Goal: Task Accomplishment & Management: Use online tool/utility

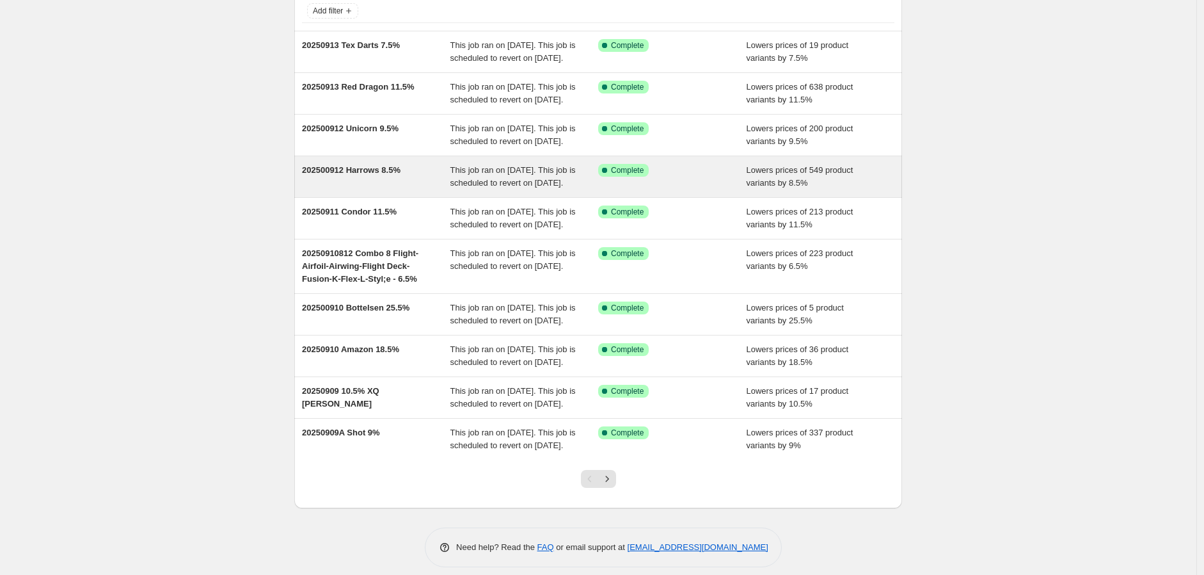
scroll to position [212, 0]
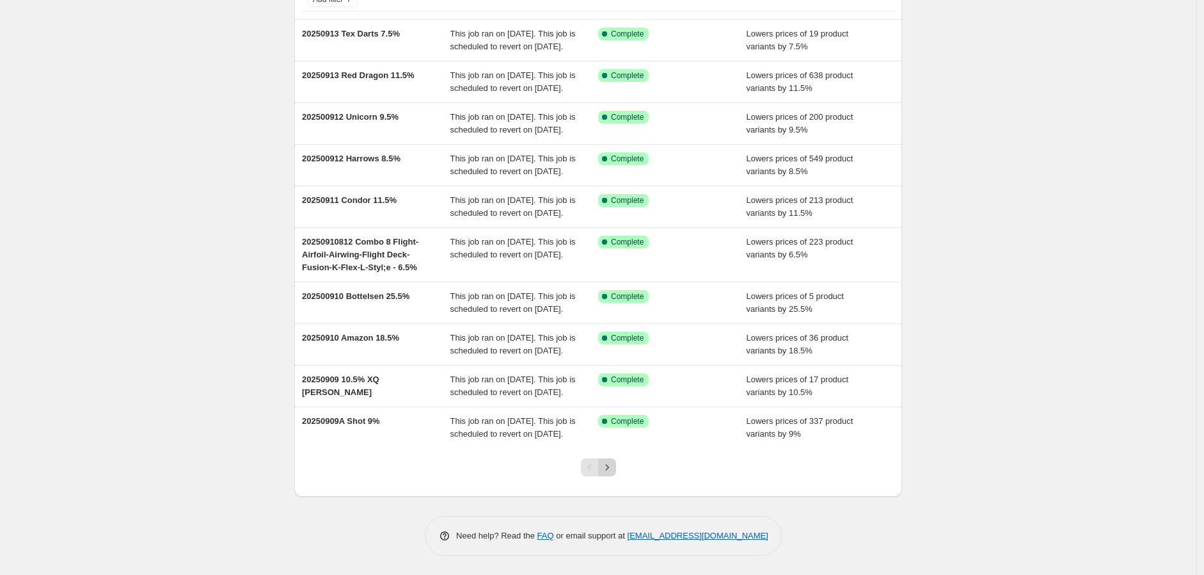
click at [611, 469] on icon "Next" at bounding box center [607, 467] width 13 height 13
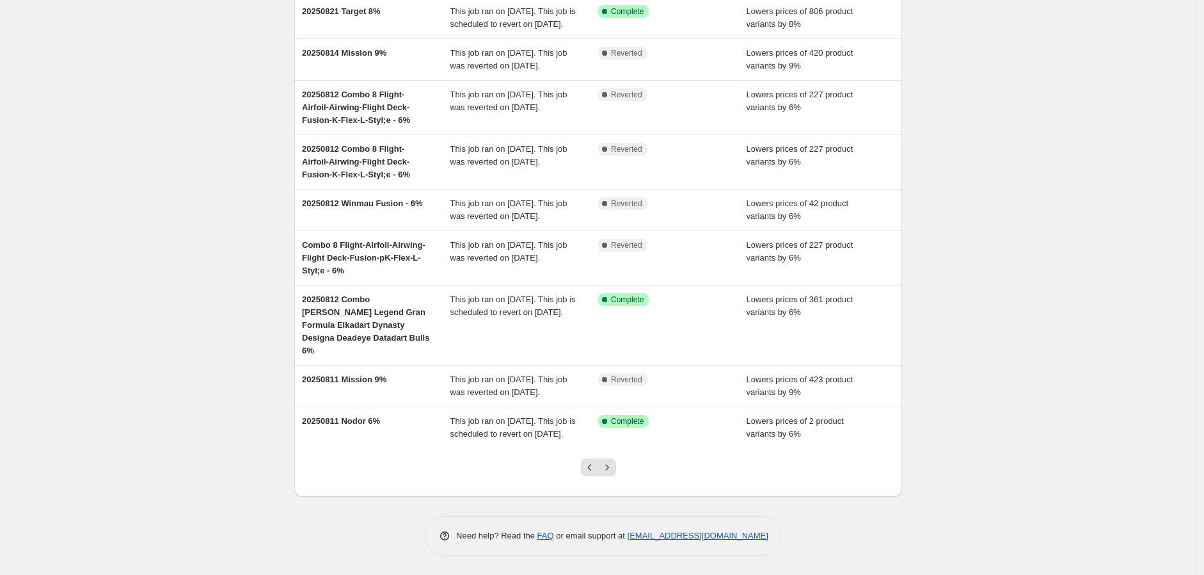
scroll to position [225, 0]
click at [610, 465] on icon "Next" at bounding box center [607, 467] width 13 height 13
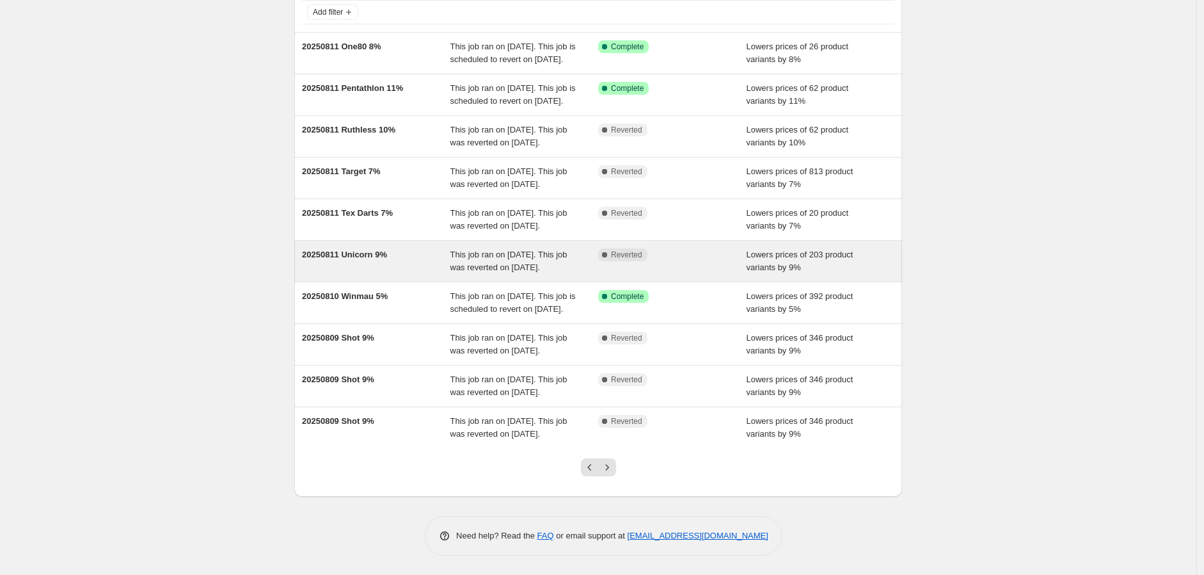
scroll to position [70, 0]
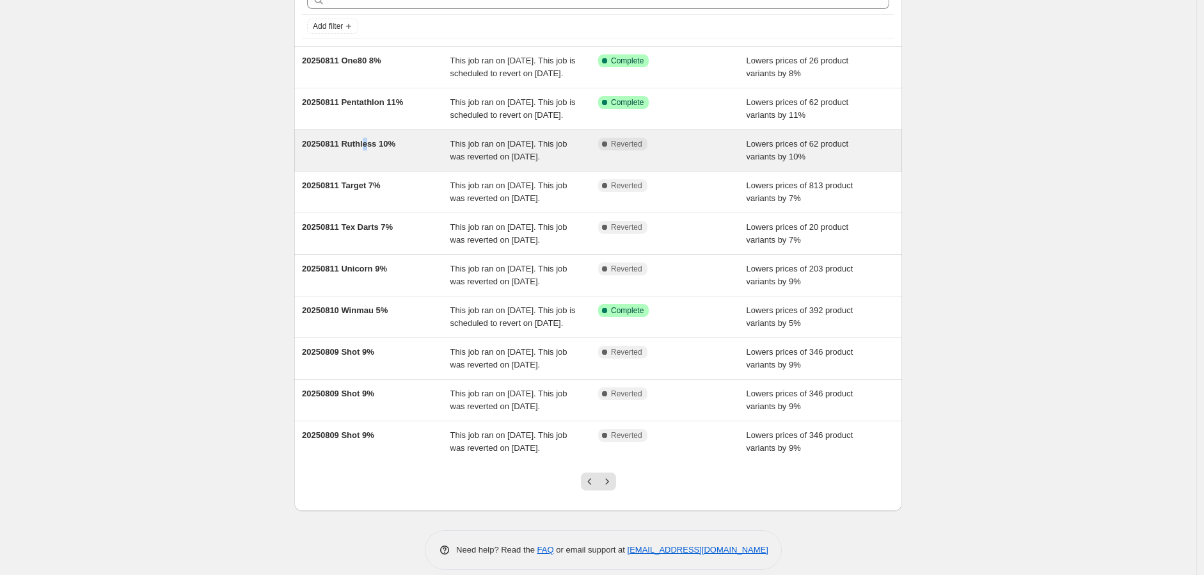
click at [367, 163] on div "20250811 Ruthless 10%" at bounding box center [376, 151] width 148 height 26
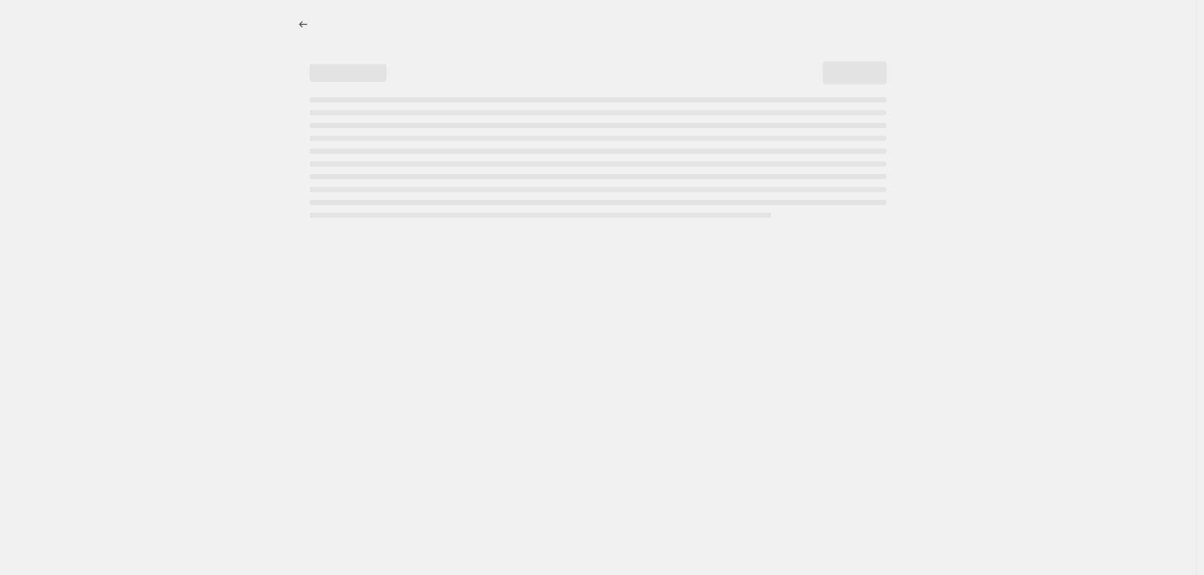
select select "percentage"
select select "no_change"
select select "vendor"
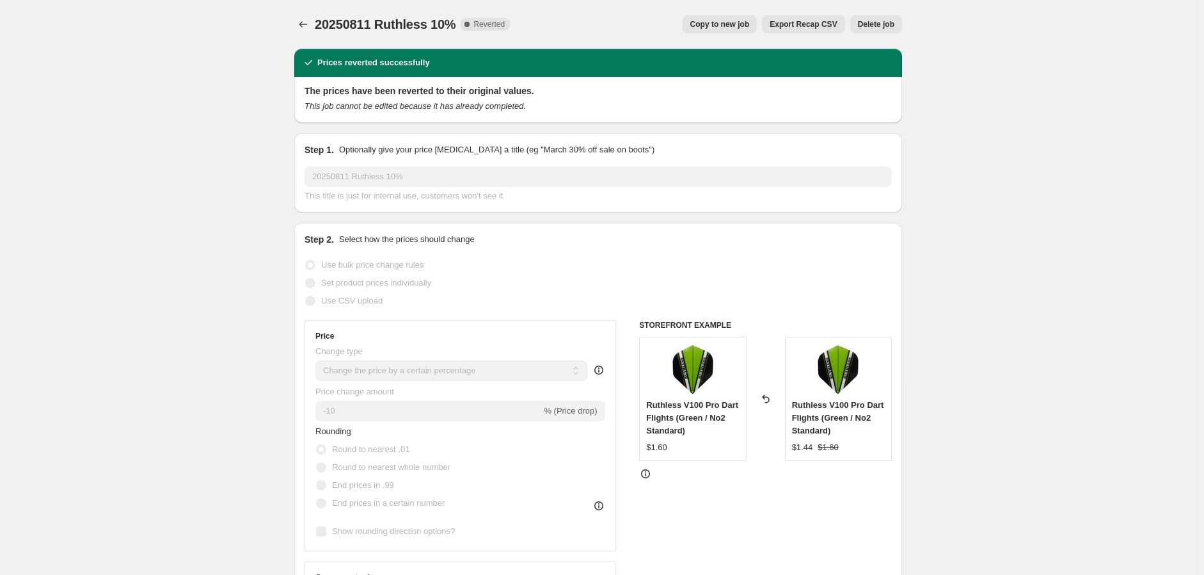
click at [728, 19] on span "Copy to new job" at bounding box center [719, 24] width 59 height 10
select select "percentage"
select select "no_change"
select select "vendor"
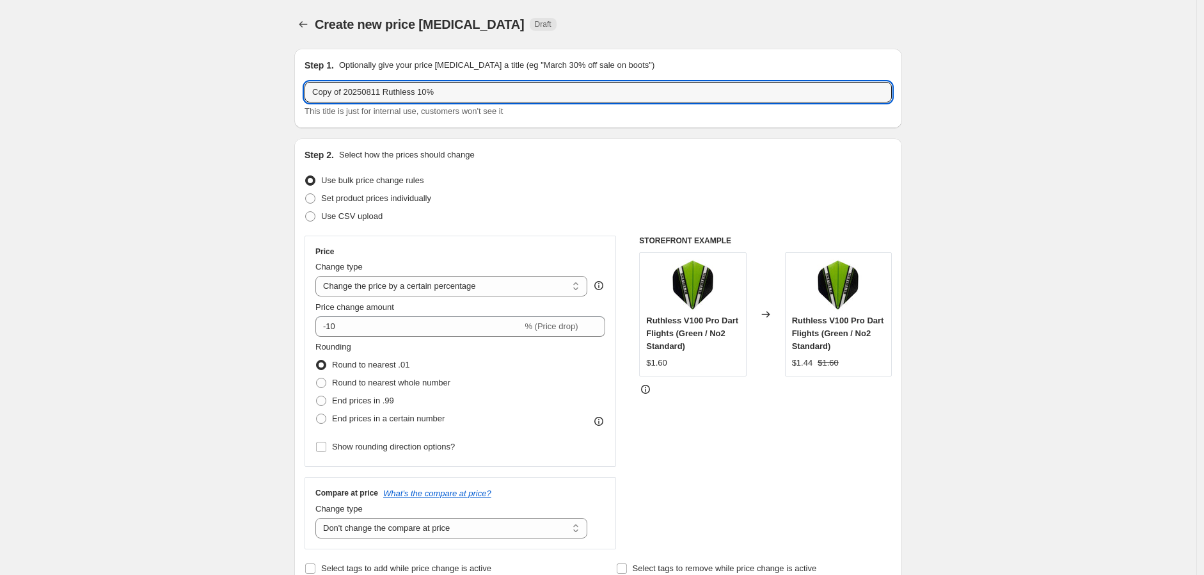
drag, startPoint x: 381, startPoint y: 93, endPoint x: 199, endPoint y: 91, distance: 182.3
click at [395, 92] on input "20250915 Ruthless 10%" at bounding box center [598, 92] width 587 height 20
type input "20250915 Ruthless 10.5%"
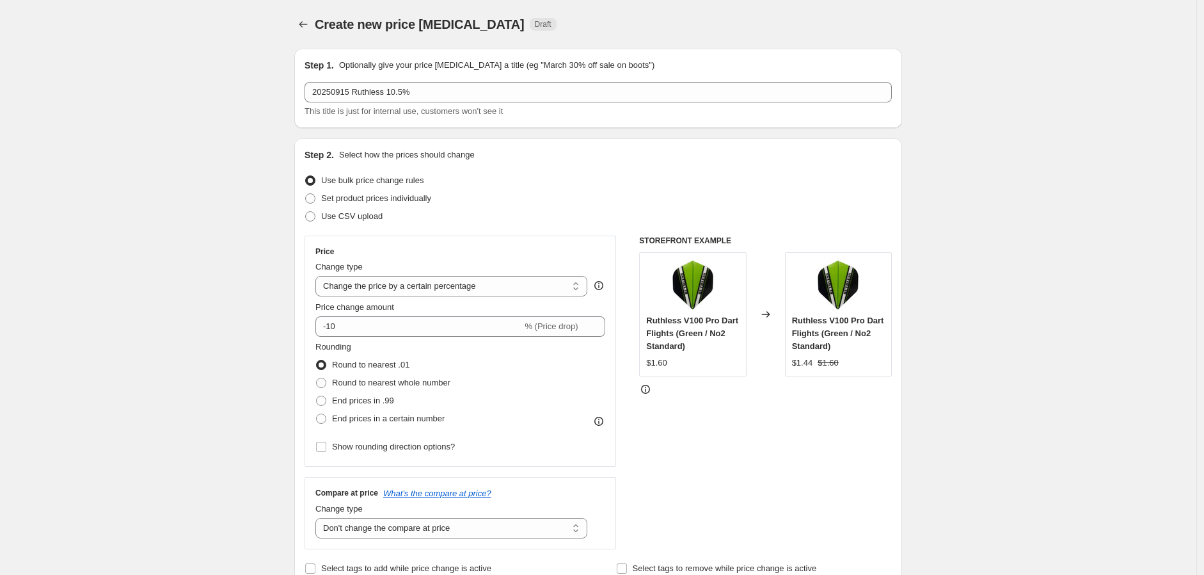
click at [565, 191] on div "Set product prices individually" at bounding box center [598, 198] width 587 height 18
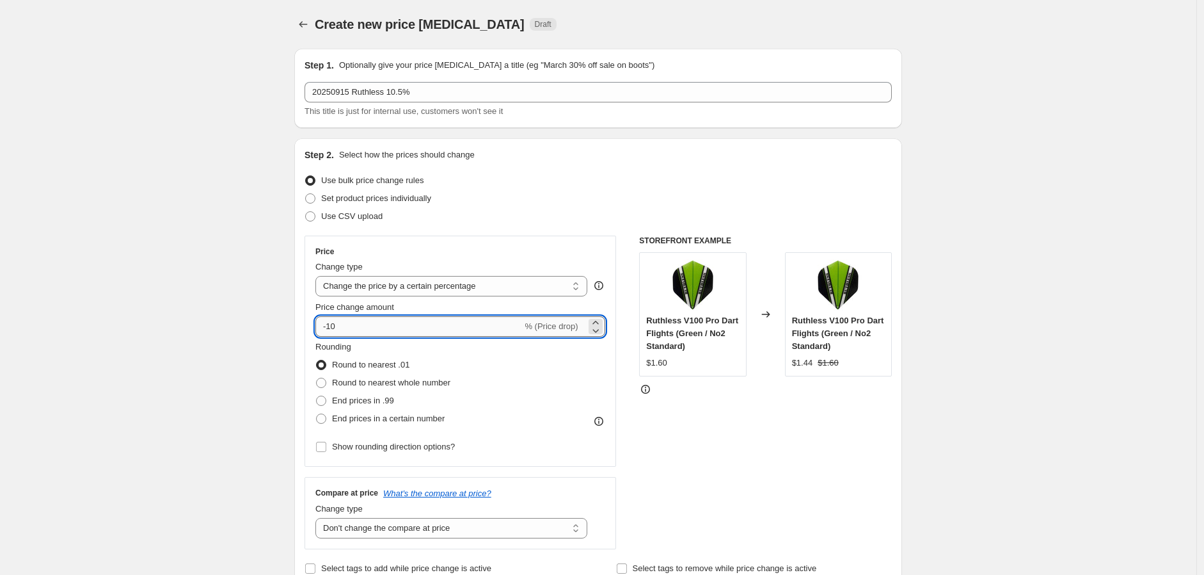
click at [344, 328] on input "-10" at bounding box center [418, 326] width 207 height 20
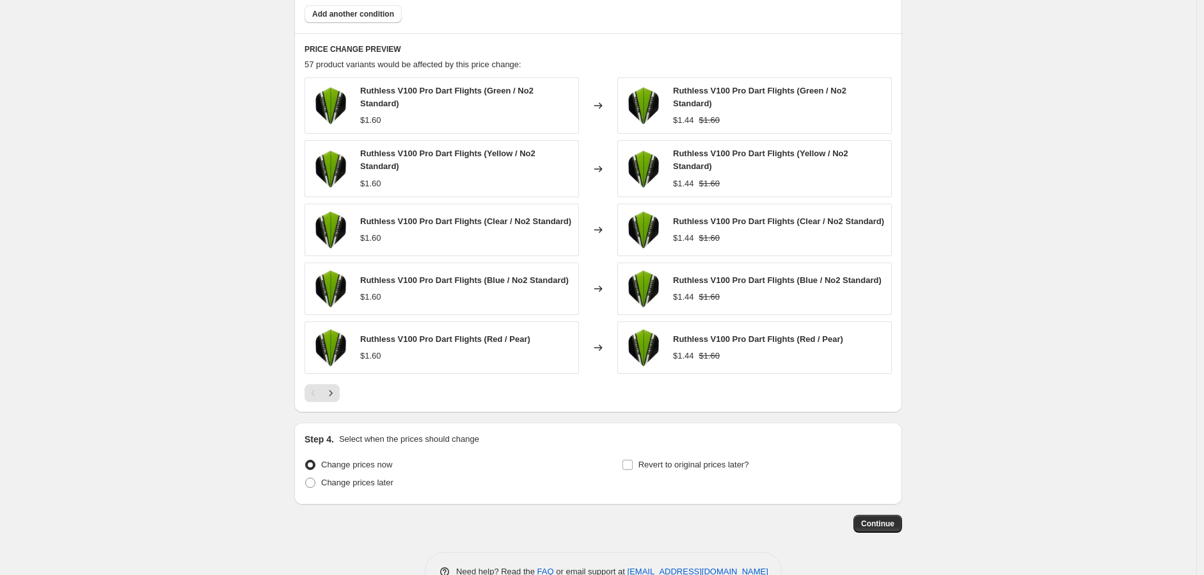
scroll to position [858, 0]
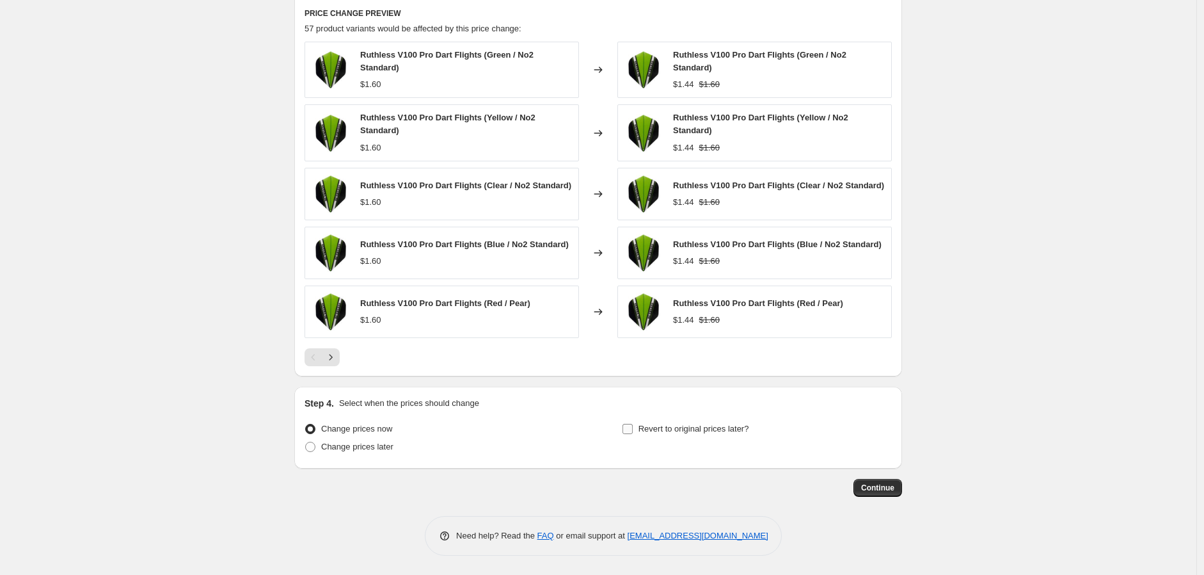
type input "-10.5"
click at [630, 432] on input "Revert to original prices later?" at bounding box center [628, 429] width 10 height 10
checkbox input "true"
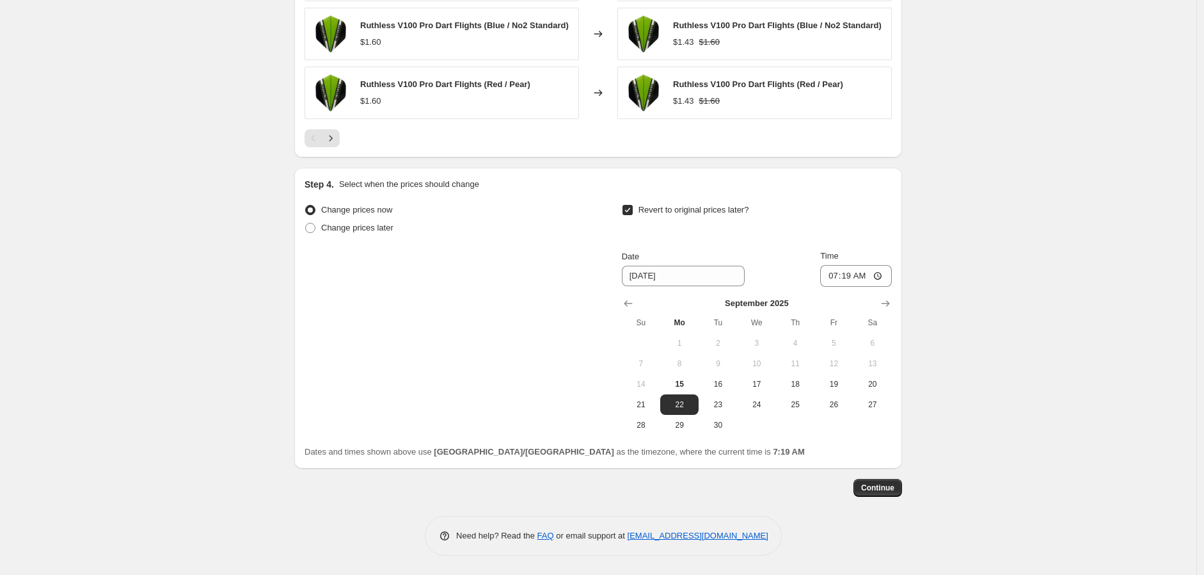
scroll to position [1076, 0]
click at [890, 297] on icon "Show next month, October 2025" at bounding box center [885, 303] width 13 height 13
click at [877, 379] on span "18" at bounding box center [873, 384] width 28 height 10
type input "[DATE]"
click at [875, 272] on input "07:19" at bounding box center [856, 276] width 72 height 22
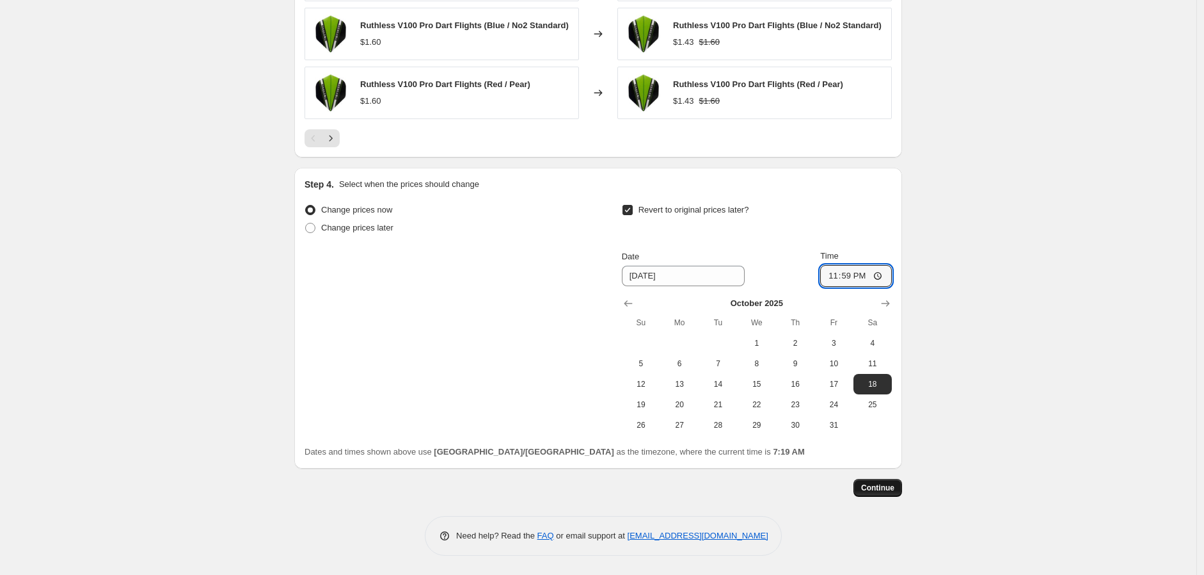
type input "23:59"
click at [871, 487] on span "Continue" at bounding box center [877, 487] width 33 height 10
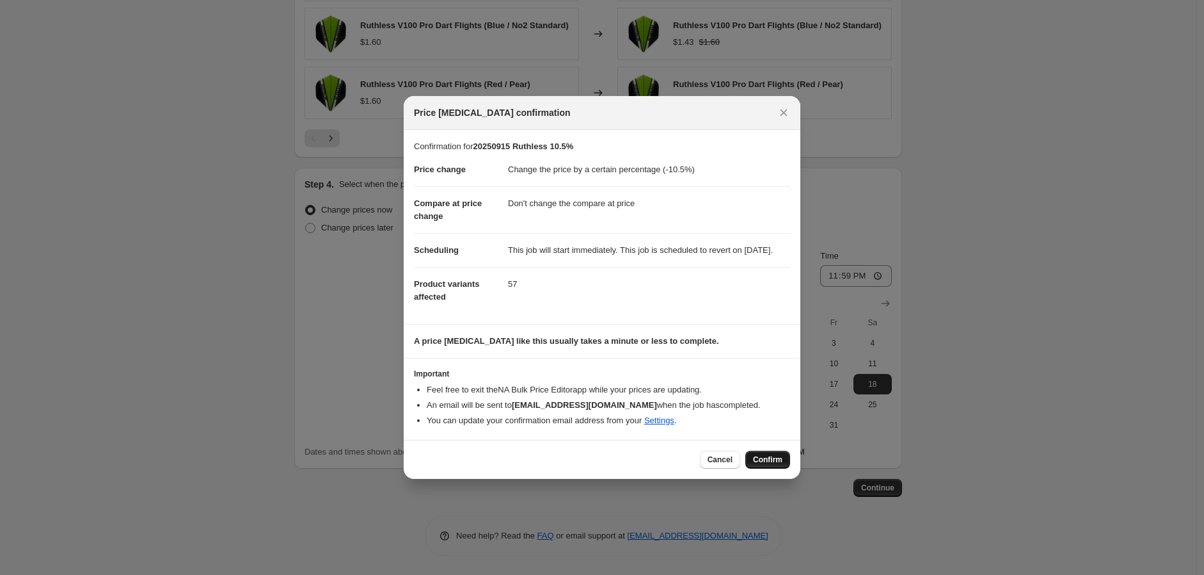
click at [766, 460] on button "Confirm" at bounding box center [767, 459] width 45 height 18
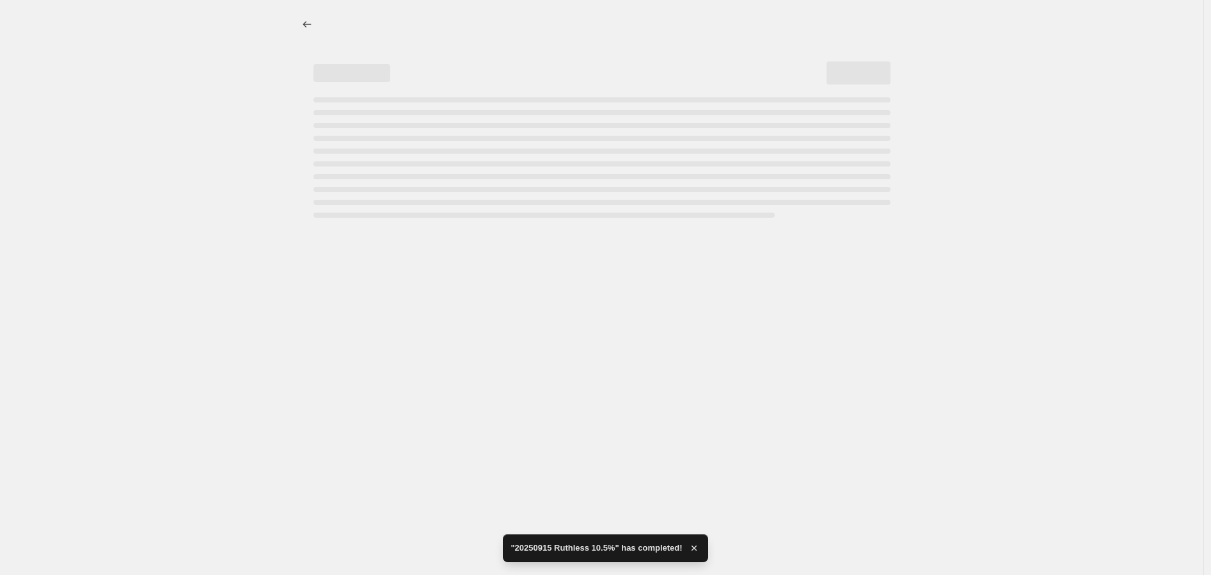
select select "percentage"
select select "no_change"
select select "vendor"
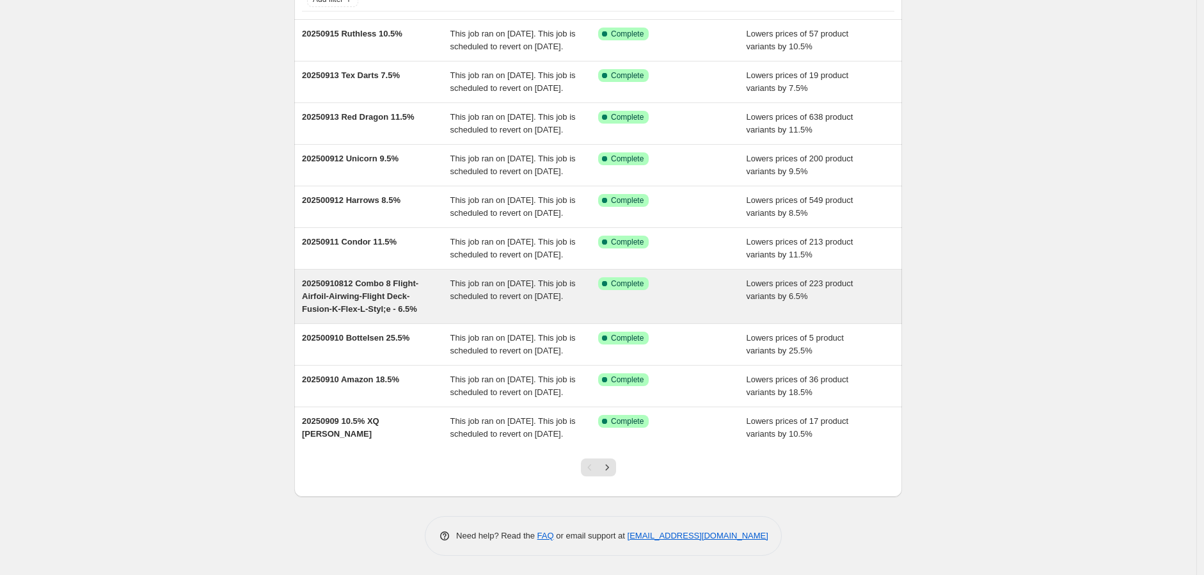
scroll to position [212, 0]
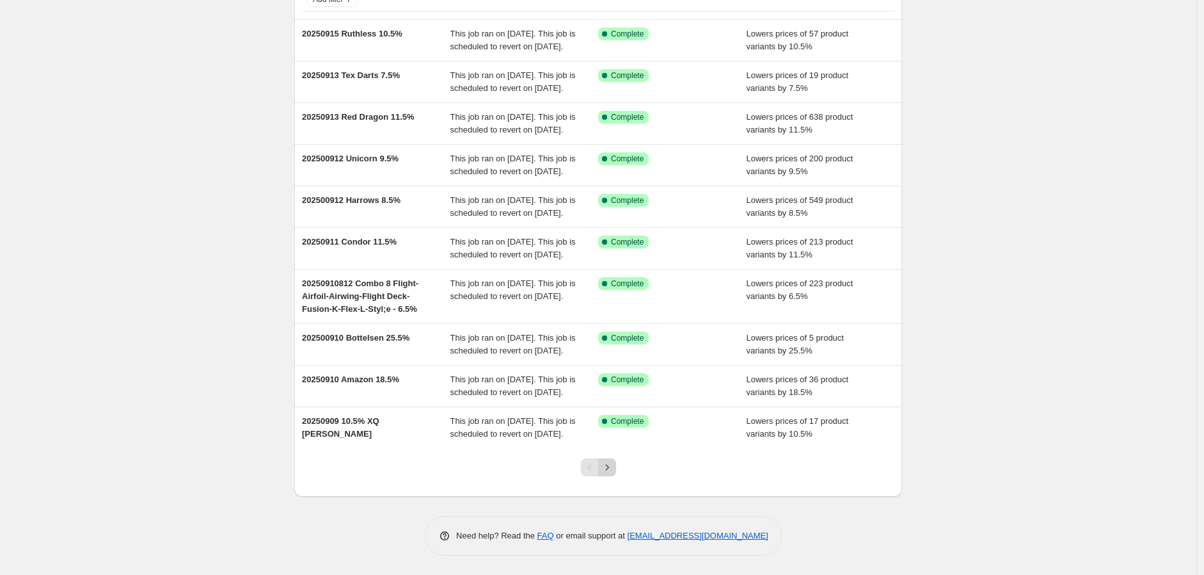
click at [611, 461] on button "Next" at bounding box center [607, 467] width 18 height 18
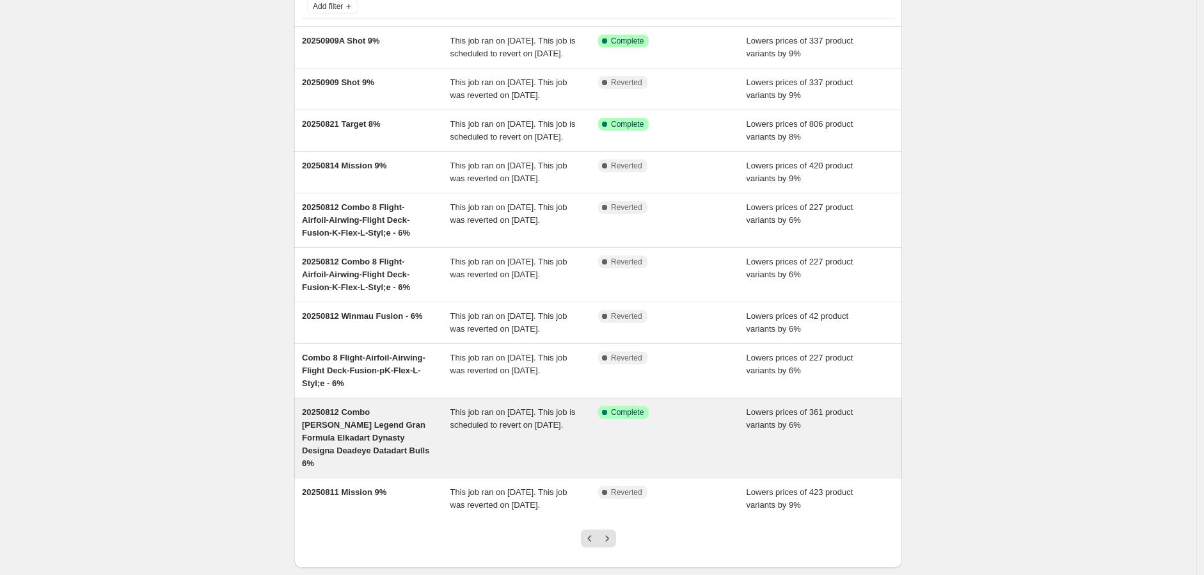
scroll to position [225, 0]
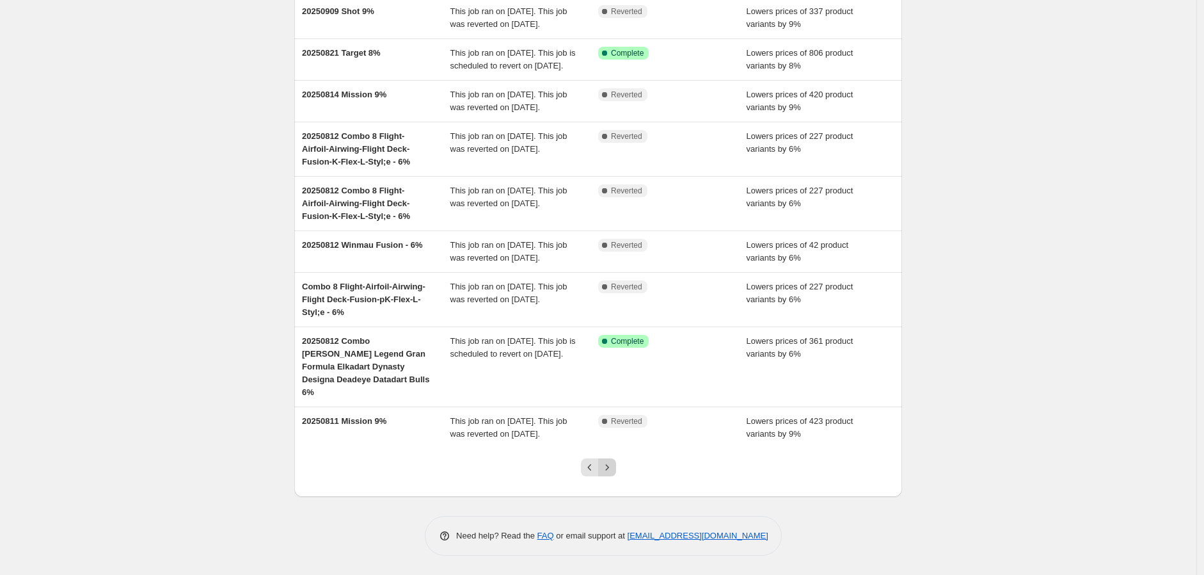
click at [606, 463] on icon "Next" at bounding box center [607, 467] width 13 height 13
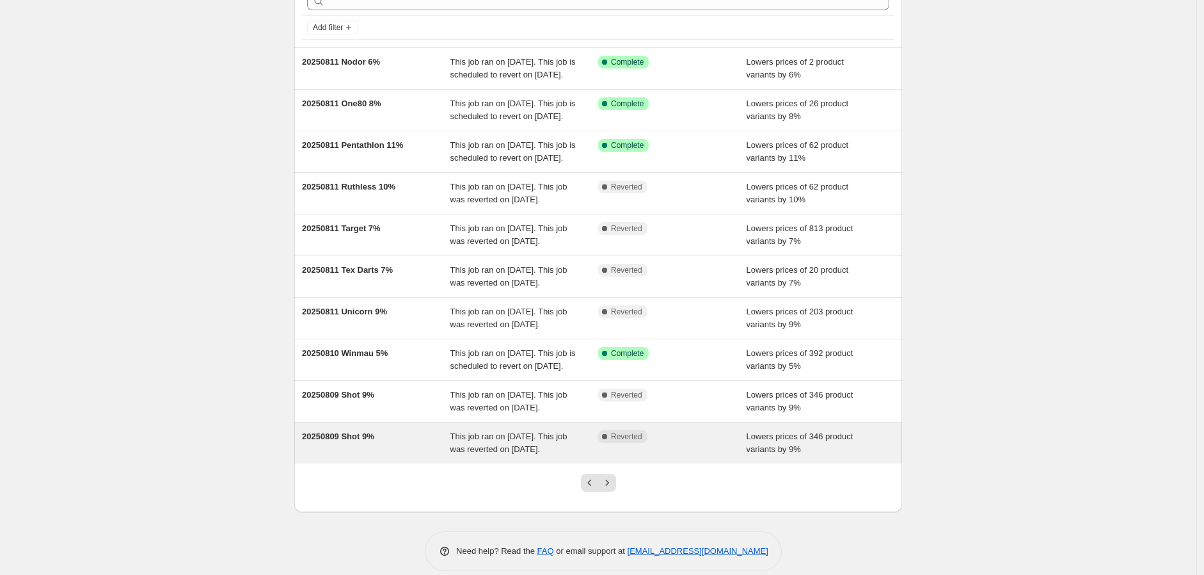
scroll to position [212, 0]
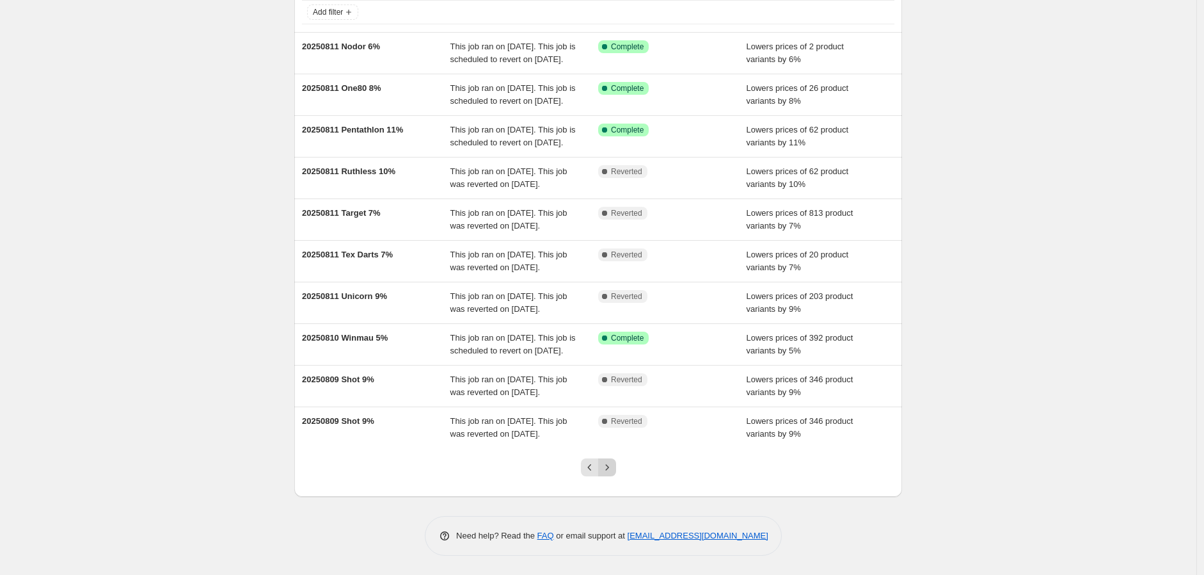
click at [611, 472] on icon "Next" at bounding box center [607, 467] width 13 height 13
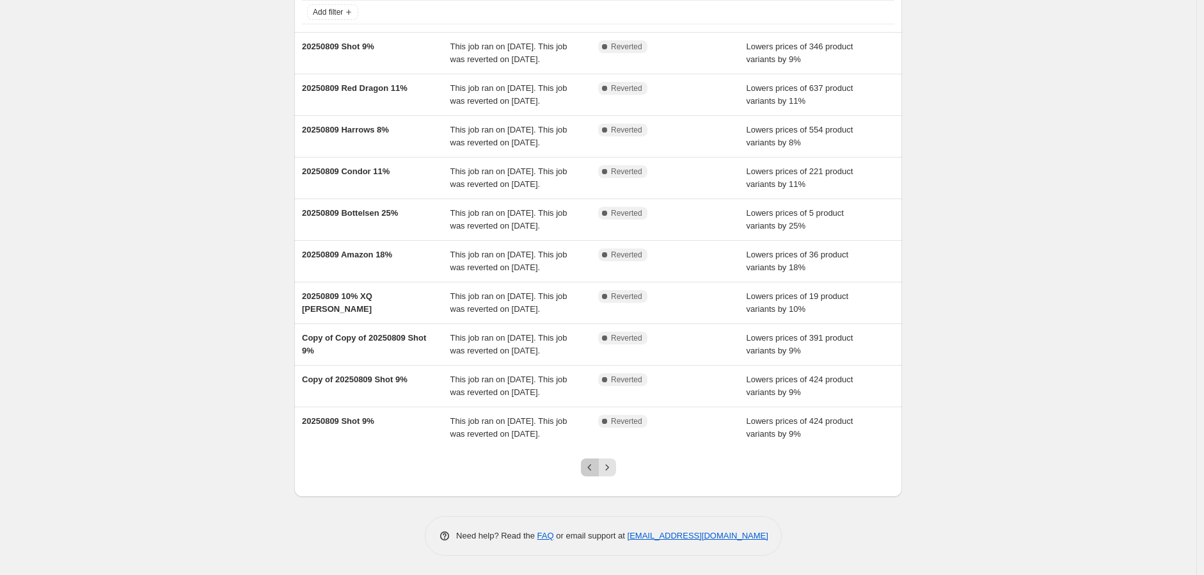
click at [589, 469] on icon "Previous" at bounding box center [589, 467] width 13 height 13
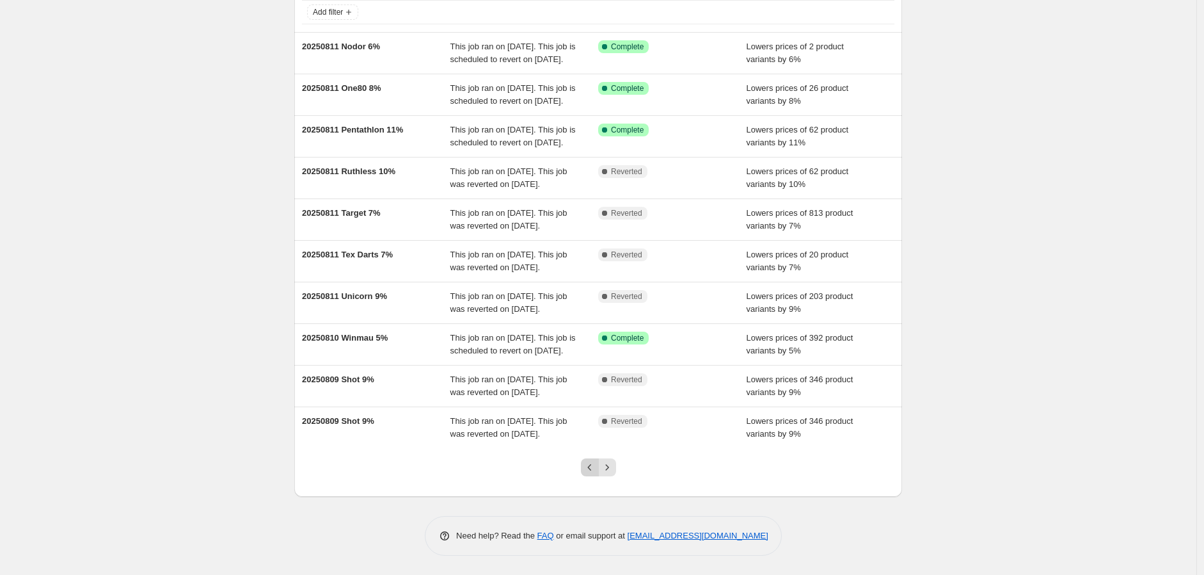
click at [591, 472] on icon "Previous" at bounding box center [589, 467] width 13 height 13
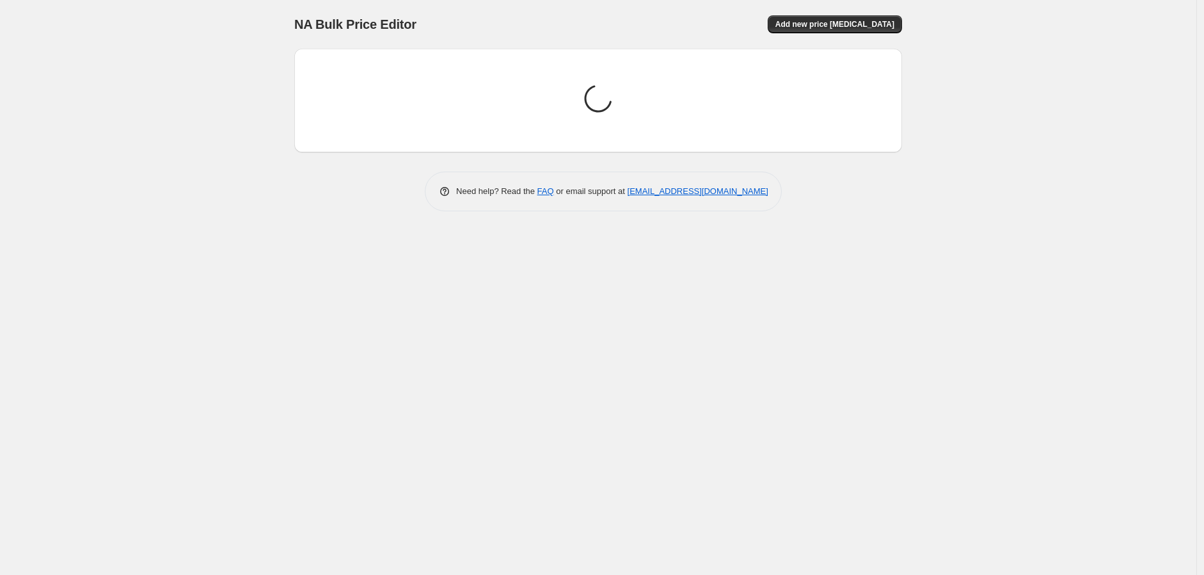
scroll to position [0, 0]
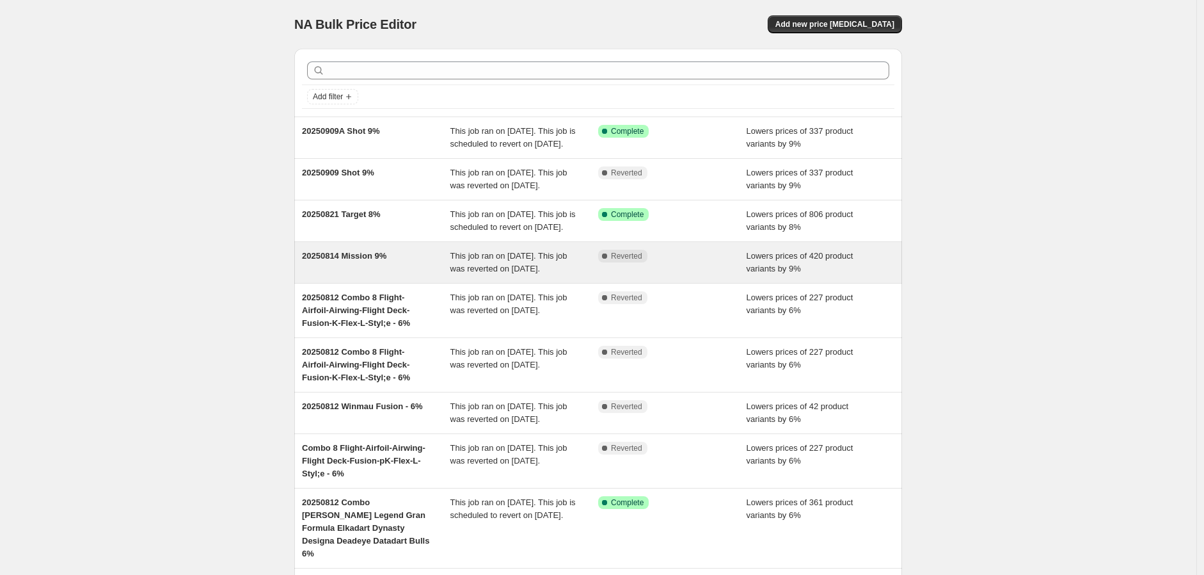
click at [359, 260] on span "20250814 Mission 9%" at bounding box center [344, 256] width 84 height 10
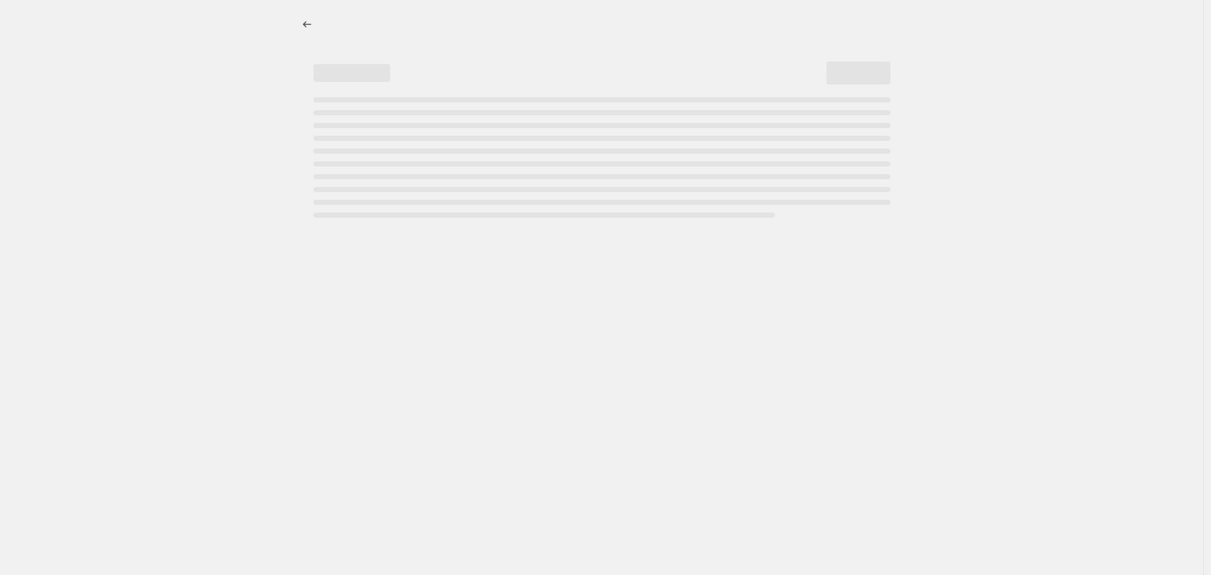
select select "percentage"
select select "no_change"
select select "vendor"
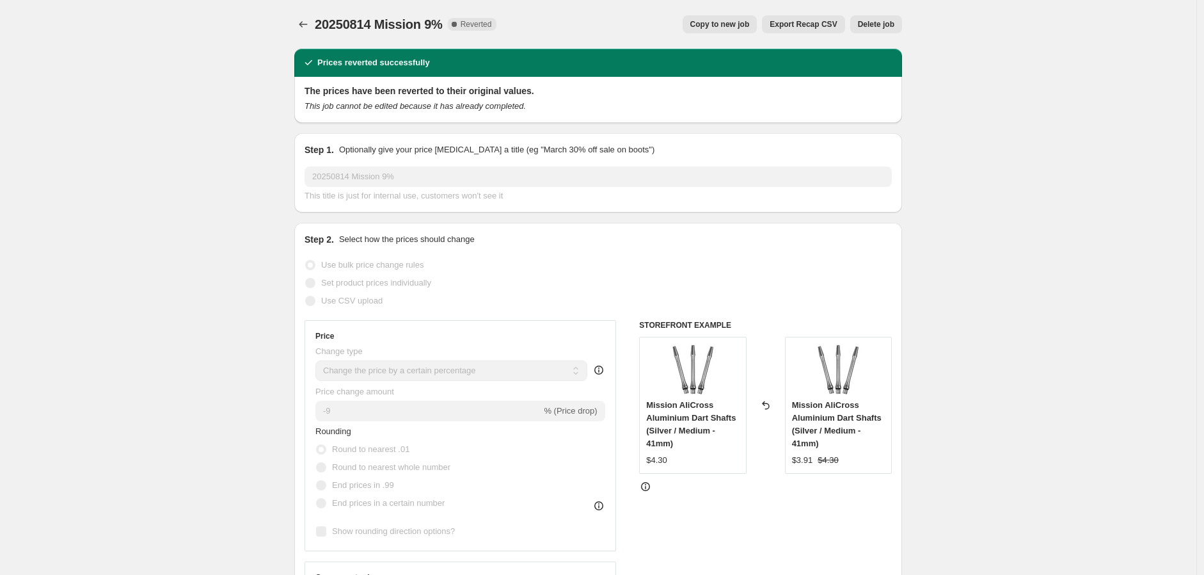
click at [726, 20] on span "Copy to new job" at bounding box center [719, 24] width 59 height 10
select select "percentage"
select select "no_change"
select select "vendor"
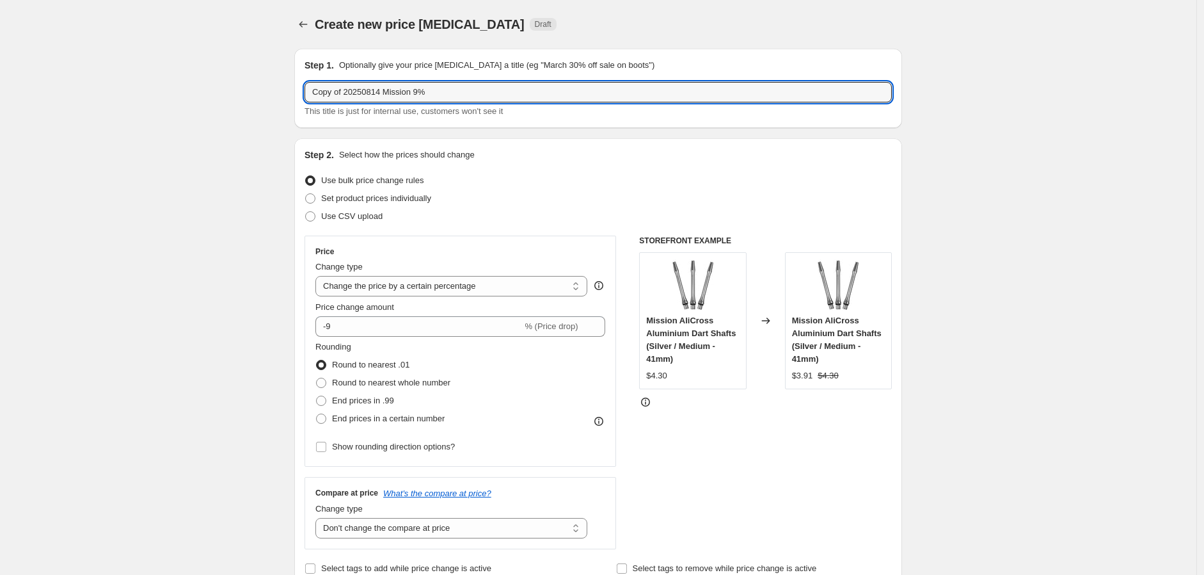
drag, startPoint x: 382, startPoint y: 90, endPoint x: 267, endPoint y: 97, distance: 114.7
click at [388, 91] on input "20250915 Mission 9%" at bounding box center [598, 92] width 587 height 20
type input "20250915 Mission 9.5%"
click at [548, 251] on div "Price" at bounding box center [460, 251] width 290 height 10
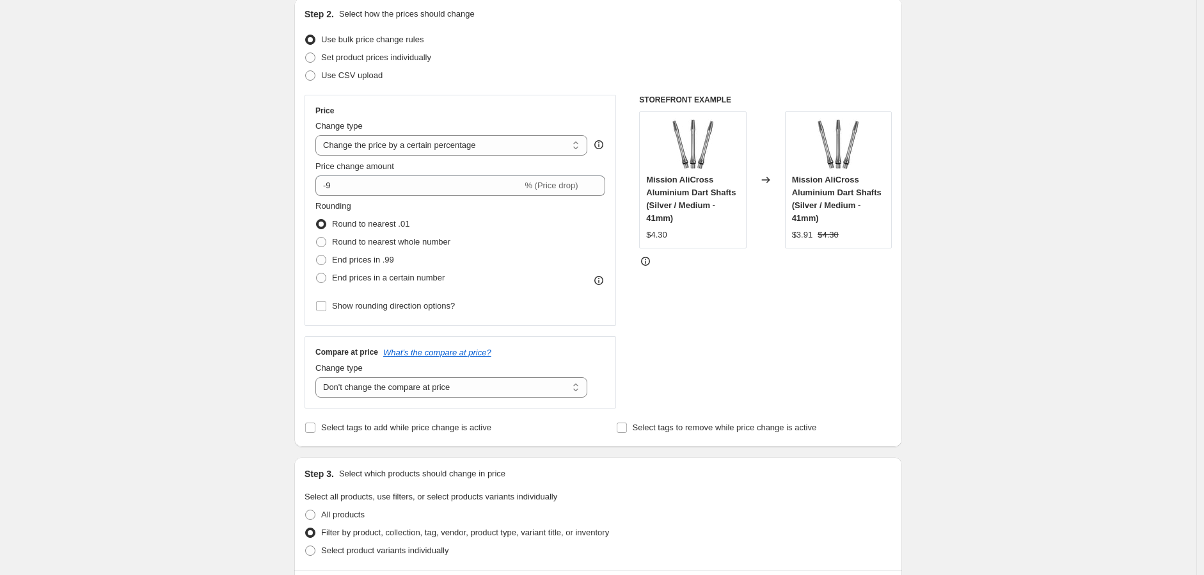
scroll to position [142, 0]
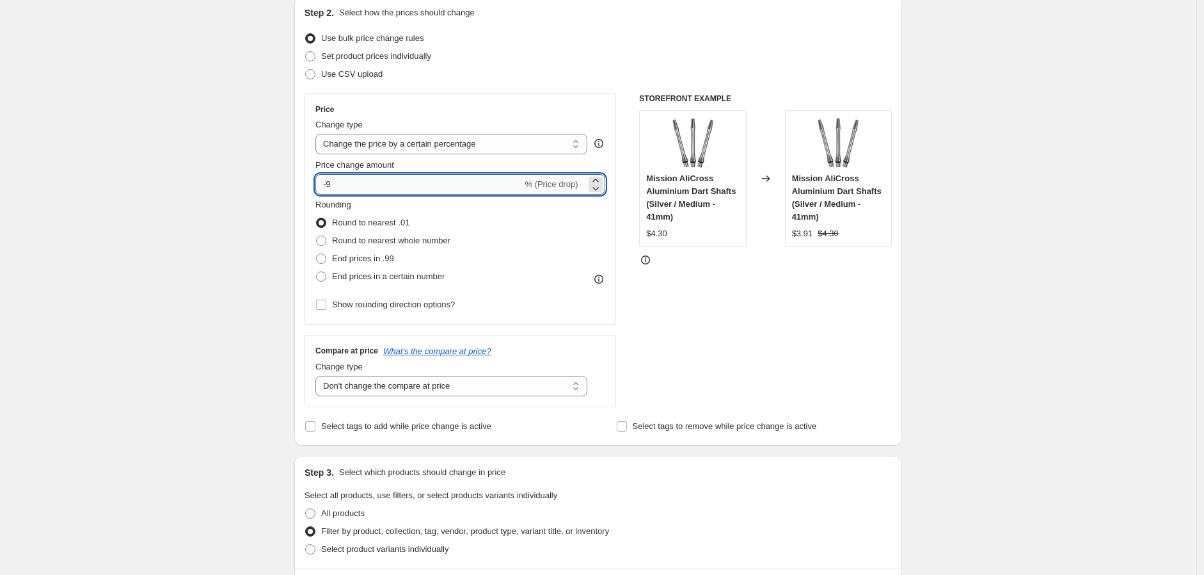
click at [357, 191] on input "-9" at bounding box center [418, 184] width 207 height 20
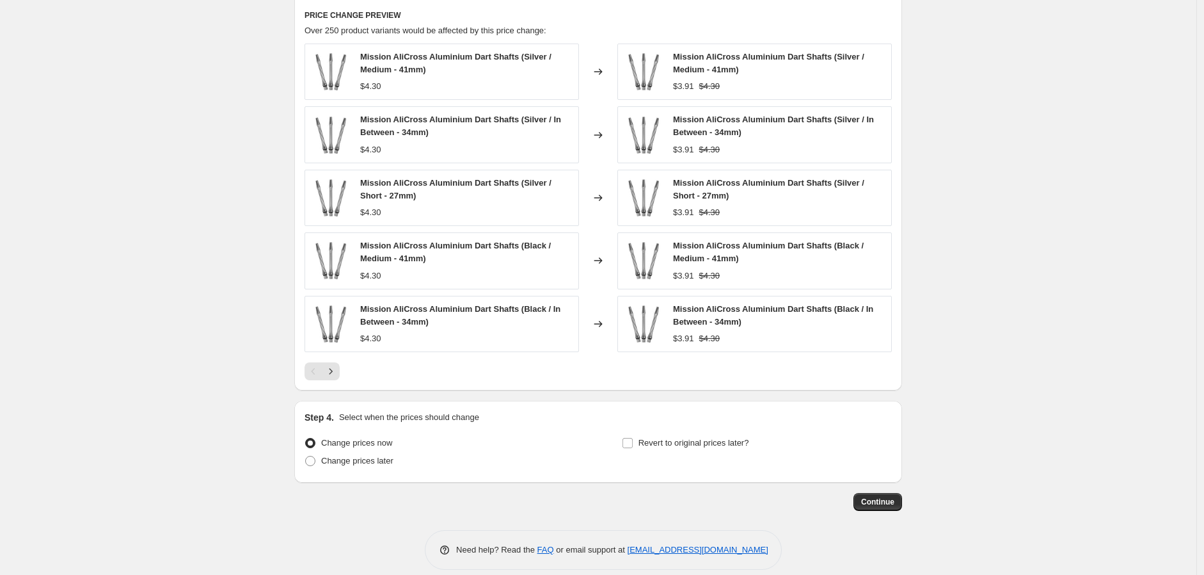
scroll to position [898, 0]
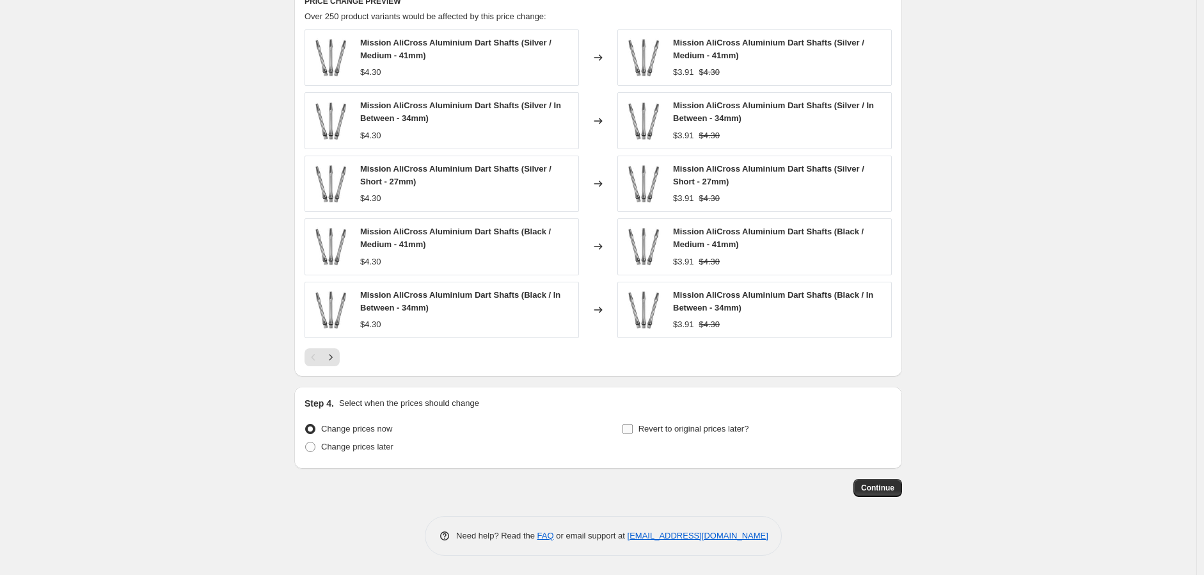
type input "-9.5"
click at [632, 426] on input "Revert to original prices later?" at bounding box center [628, 429] width 10 height 10
checkbox input "true"
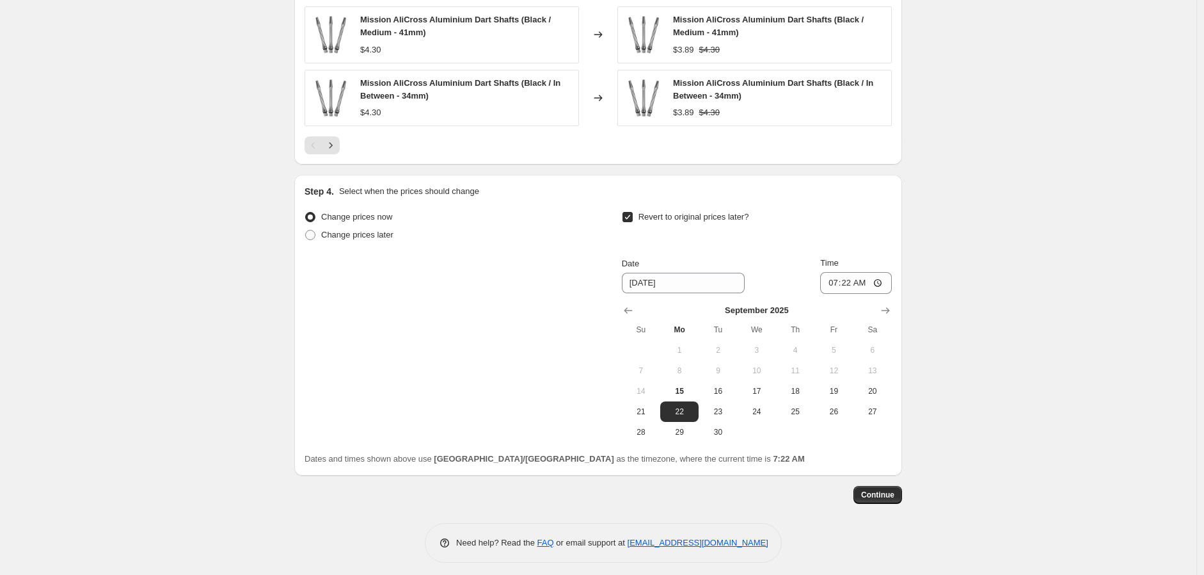
scroll to position [1116, 0]
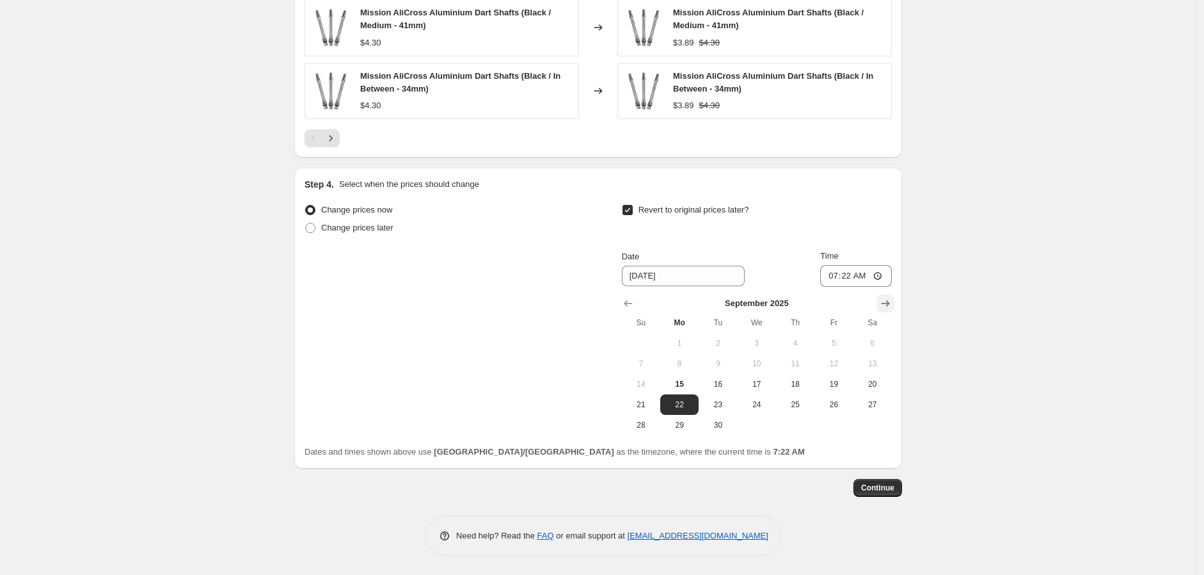
click at [892, 307] on icon "Show next month, October 2025" at bounding box center [885, 303] width 13 height 13
click at [640, 406] on span "19" at bounding box center [641, 404] width 28 height 10
type input "[DATE]"
click at [882, 277] on input "07:22" at bounding box center [856, 276] width 72 height 22
type input "23:59"
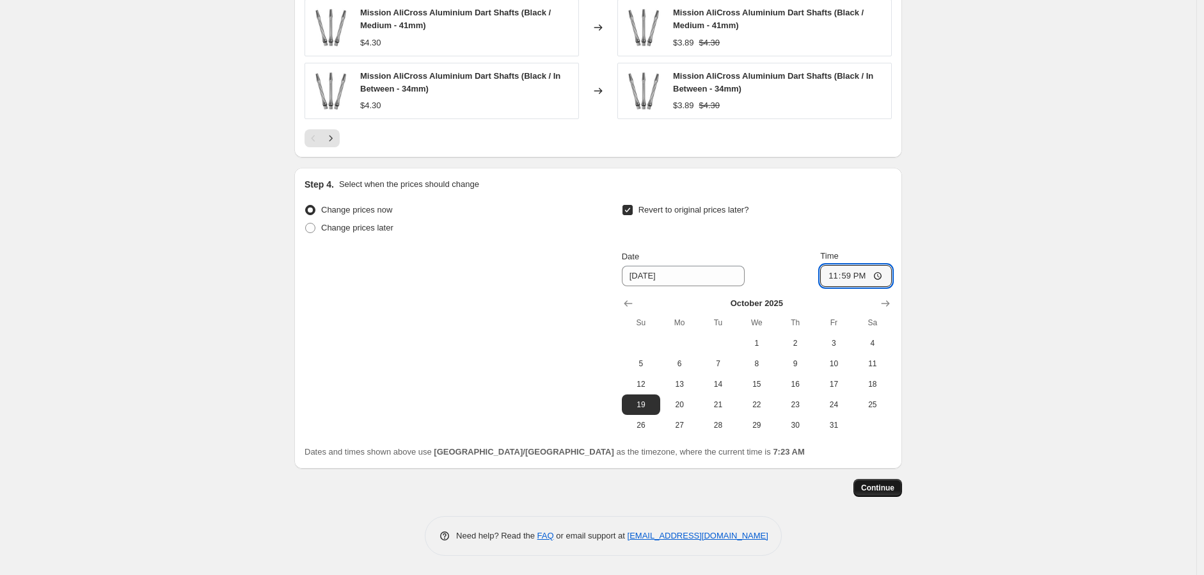
click at [878, 488] on span "Continue" at bounding box center [877, 487] width 33 height 10
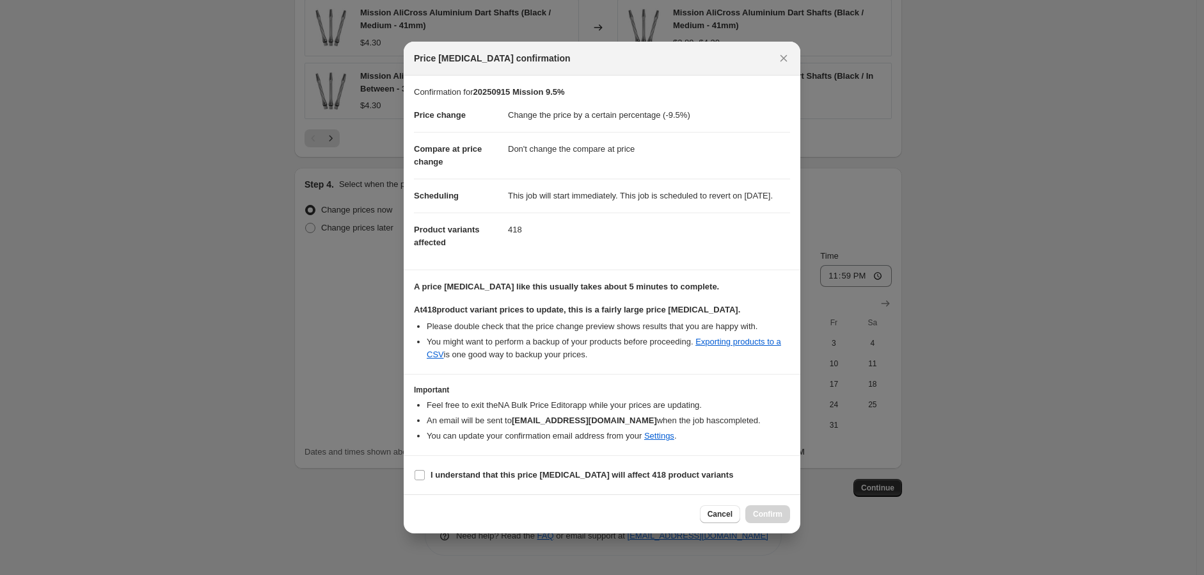
click at [413, 479] on section "I understand that this price [MEDICAL_DATA] will affect 418 product variants" at bounding box center [602, 475] width 397 height 38
click at [424, 480] on input "I understand that this price [MEDICAL_DATA] will affect 418 product variants" at bounding box center [420, 475] width 10 height 10
checkbox input "true"
click at [771, 519] on span "Confirm" at bounding box center [767, 514] width 29 height 10
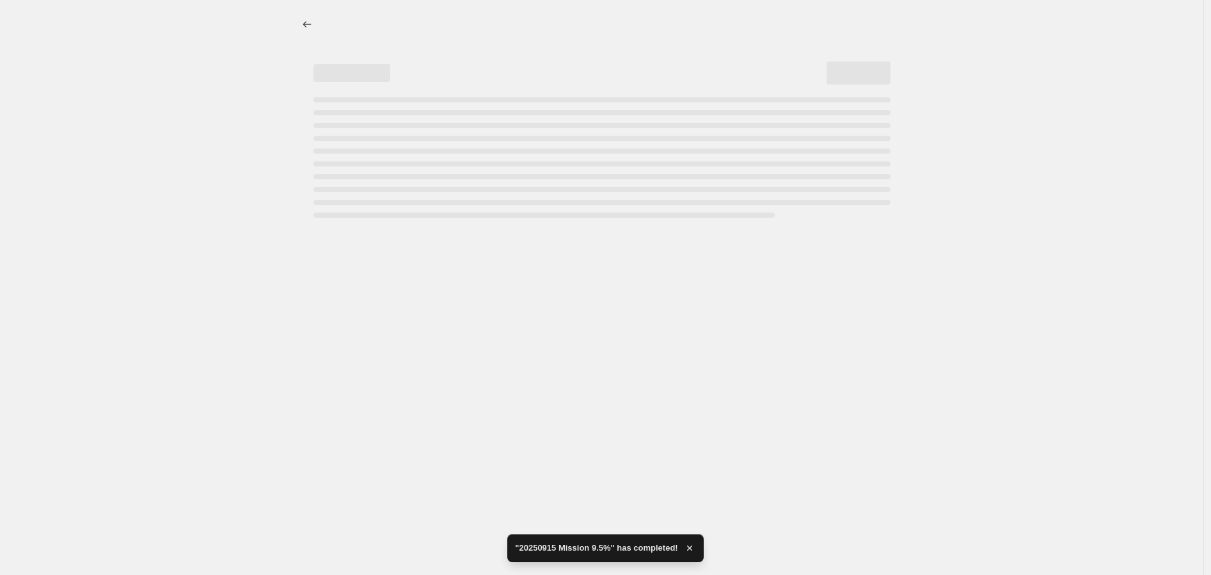
select select "percentage"
select select "no_change"
select select "vendor"
